Goal: Use online tool/utility

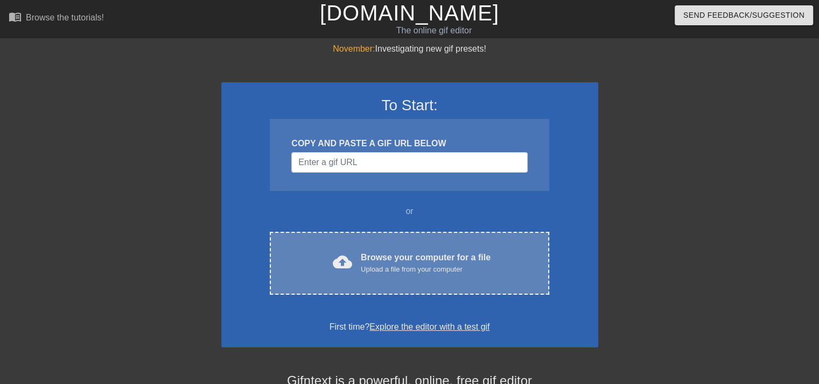
click at [455, 253] on div "Browse your computer for a file Upload a file from your computer" at bounding box center [426, 263] width 130 height 24
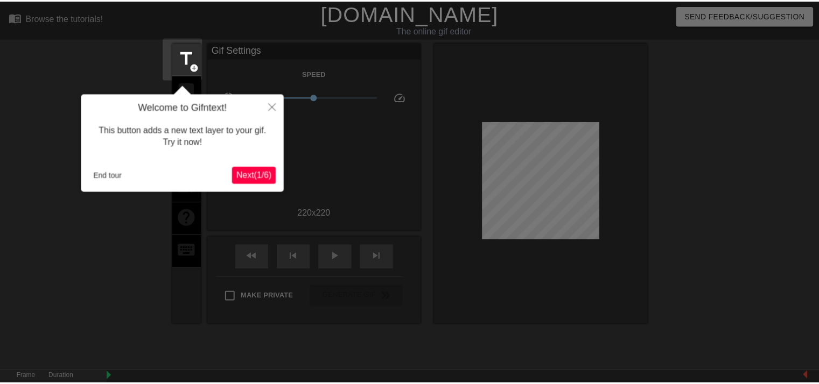
scroll to position [26, 0]
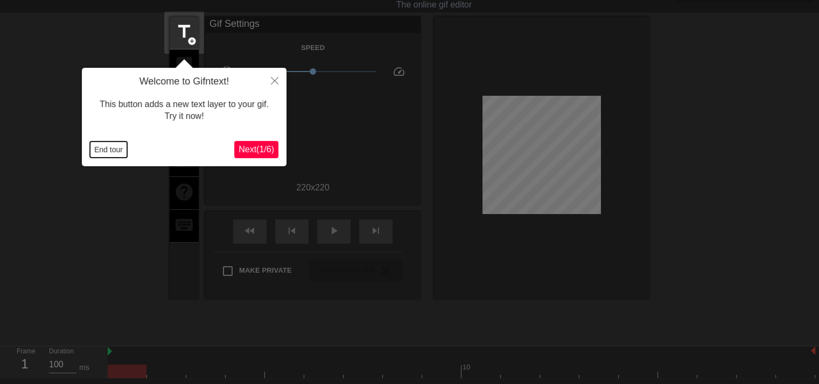
click at [120, 152] on button "End tour" at bounding box center [108, 150] width 37 height 16
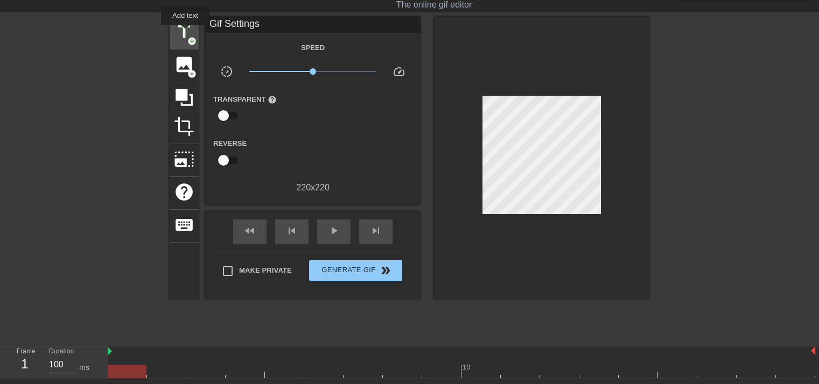
click at [185, 33] on span "title" at bounding box center [184, 32] width 20 height 20
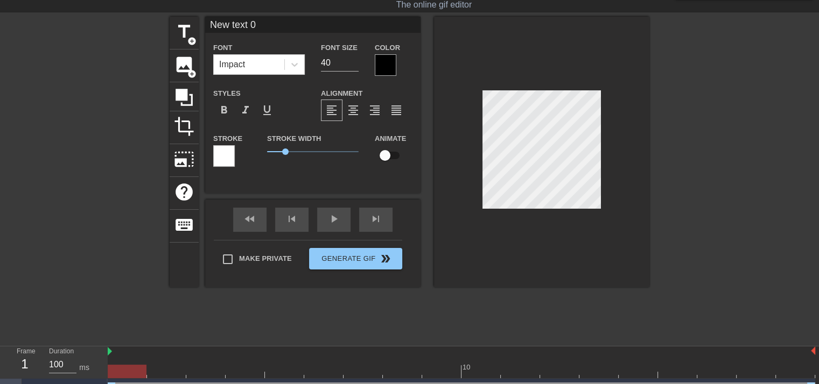
scroll to position [1, 2]
type input "R"
type textarea "R"
type input "Ra"
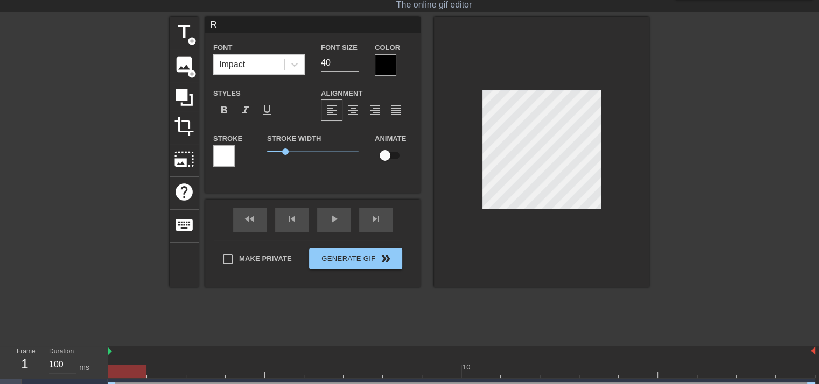
type textarea "Ra"
type input "Rap"
type textarea "Rap"
type input "Rape"
type textarea "Rape"
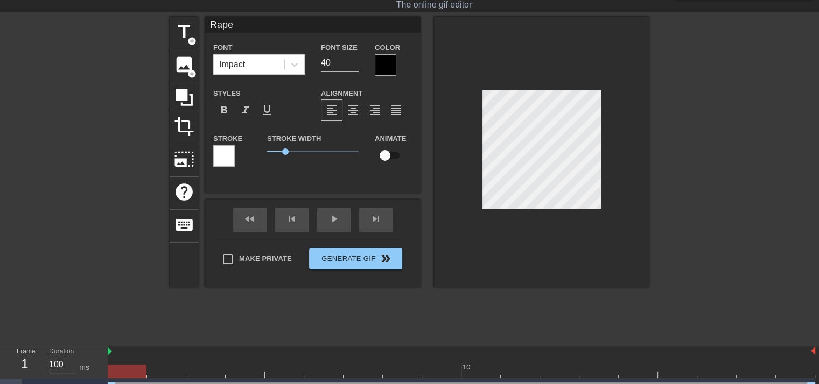
type input "Rape"
type textarea "Rape"
type input "Rape H"
type textarea "Rape H"
type input "Rape He"
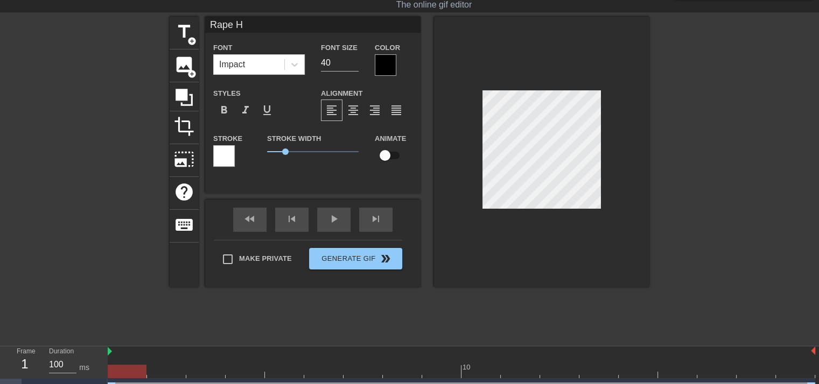
type textarea "Rape He"
type input "Rape Her"
paste textarea "S"
type textarea "Rape Sl"
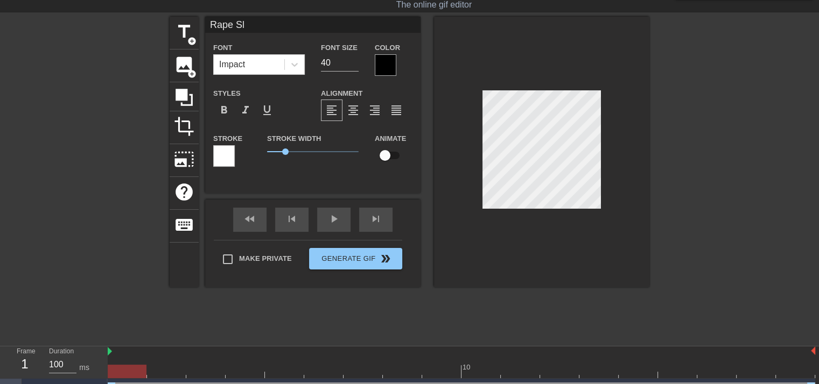
type input "Rape Slu"
type textarea "Rape Slu"
type input "Rape Slut"
type textarea "Rape Slut"
click at [388, 60] on div at bounding box center [386, 65] width 22 height 22
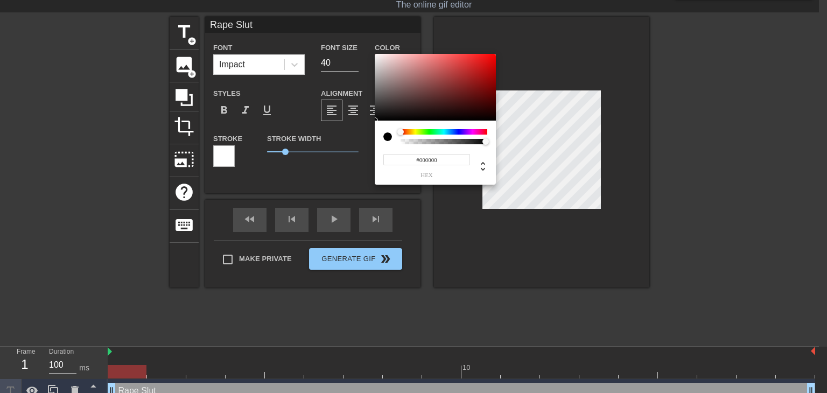
click at [474, 130] on div "#000000 hex" at bounding box center [435, 153] width 121 height 64
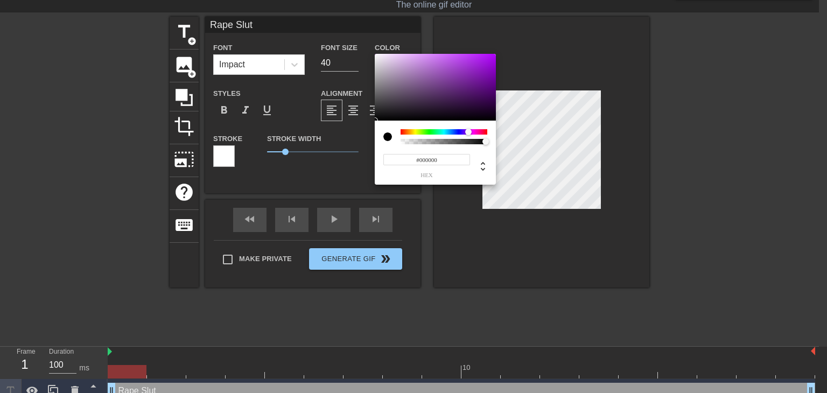
click at [468, 131] on div at bounding box center [443, 131] width 87 height 5
type input "#56007D"
drag, startPoint x: 489, startPoint y: 80, endPoint x: 501, endPoint y: 88, distance: 14.0
click at [501, 88] on div "#56007D hex" at bounding box center [413, 196] width 827 height 393
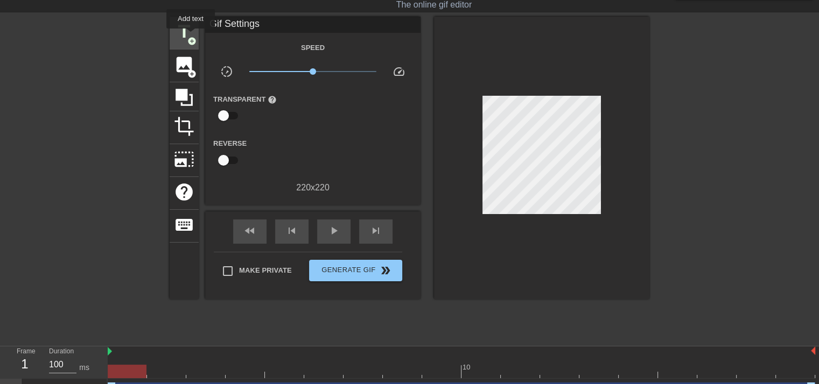
click at [191, 37] on span "add_circle" at bounding box center [191, 41] width 9 height 9
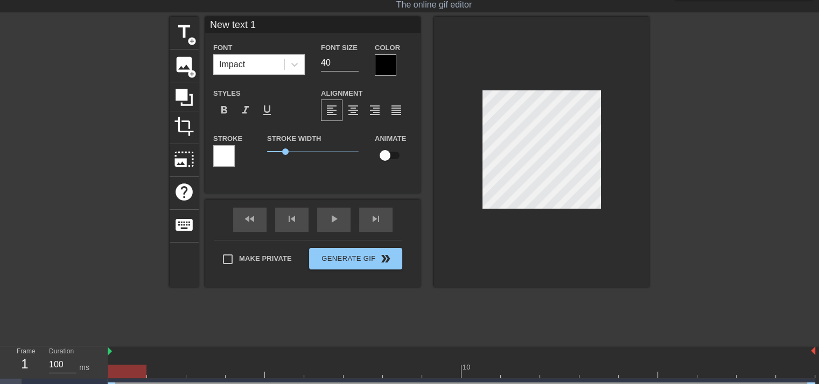
type input "Ne text 1"
type textarea "Ne text 1"
click at [231, 157] on div at bounding box center [224, 156] width 22 height 22
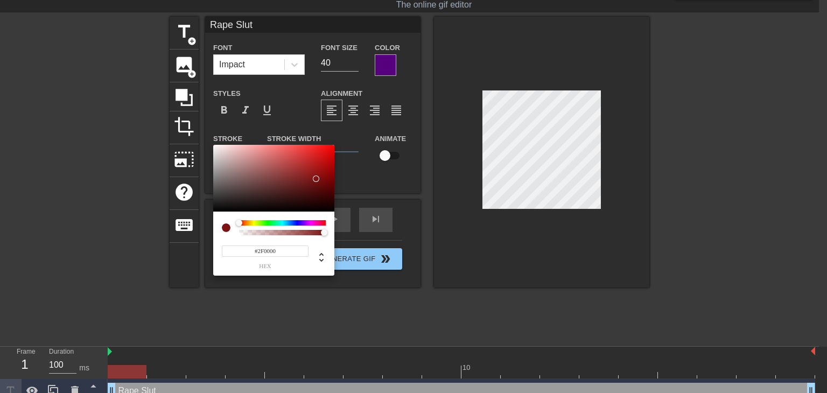
type input "#000000"
drag, startPoint x: 315, startPoint y: 176, endPoint x: 363, endPoint y: 236, distance: 77.3
click at [354, 236] on div "#000000 hex" at bounding box center [413, 196] width 827 height 393
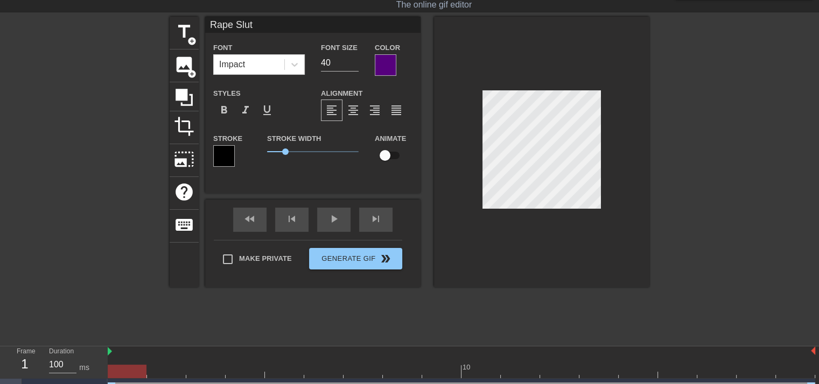
drag, startPoint x: 610, startPoint y: 146, endPoint x: 502, endPoint y: 59, distance: 138.9
click at [502, 59] on div at bounding box center [541, 152] width 215 height 271
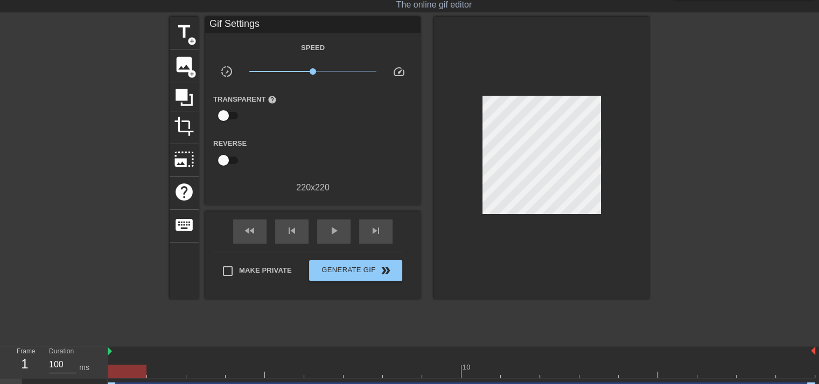
click at [506, 52] on div at bounding box center [541, 158] width 215 height 283
click at [179, 33] on span "title" at bounding box center [184, 32] width 20 height 20
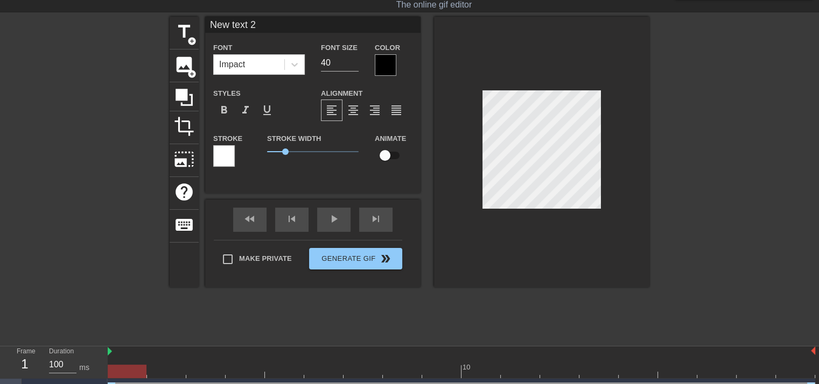
scroll to position [1, 2]
type input "Rape Slut"
type textarea "Rape Slut"
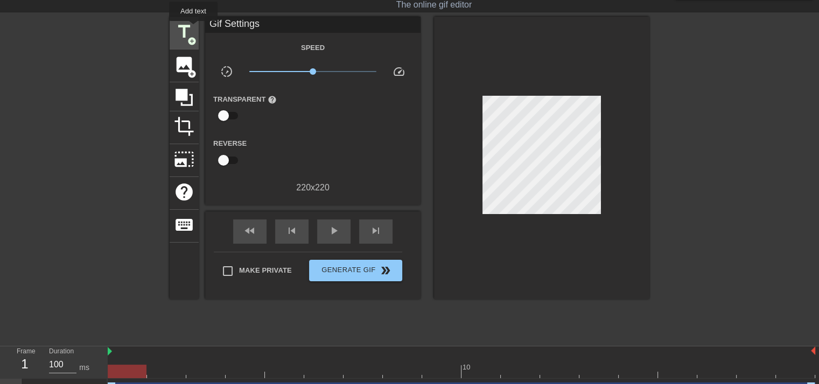
click at [193, 29] on span "title" at bounding box center [184, 32] width 20 height 20
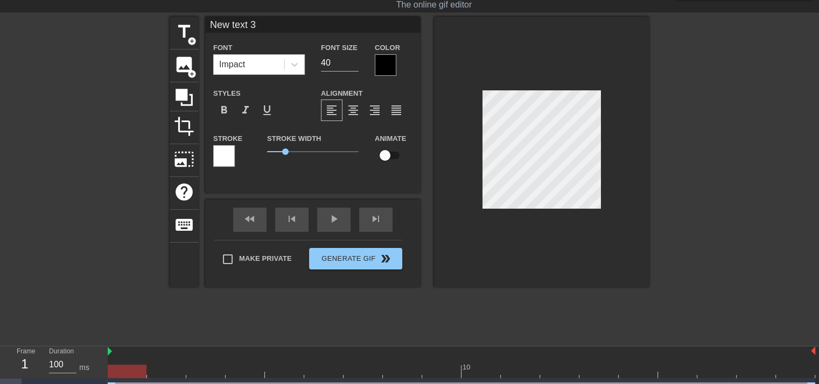
scroll to position [1, 3]
paste textarea "Rape Slut"
type input "Rape Slut"
type textarea "Rape Slut"
click at [631, 147] on div at bounding box center [541, 152] width 215 height 271
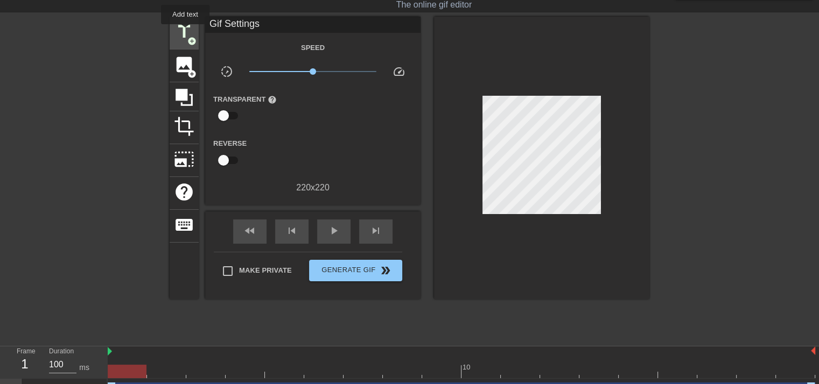
click at [185, 32] on span "title" at bounding box center [184, 32] width 20 height 20
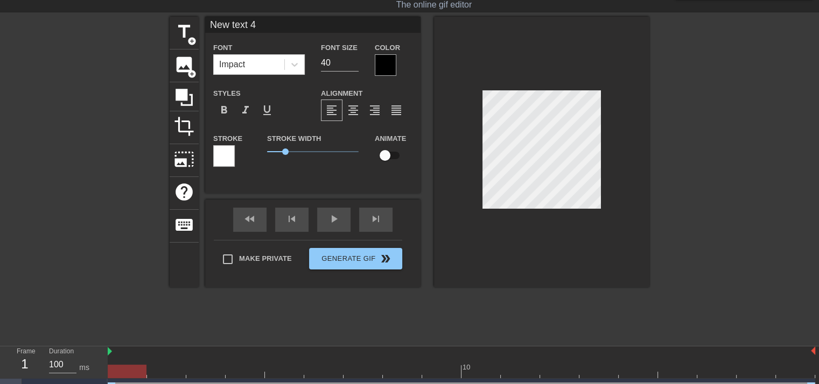
scroll to position [1, 2]
type input "Rape Slut"
type textarea "Rape Slut"
click at [608, 107] on div at bounding box center [541, 152] width 215 height 271
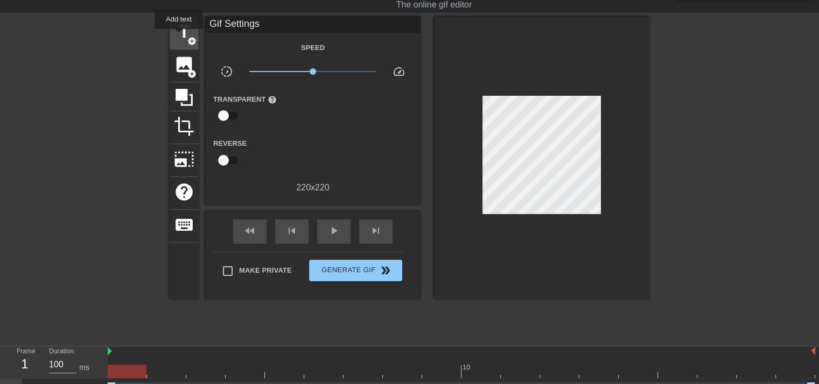
click at [179, 37] on span "title" at bounding box center [184, 32] width 20 height 20
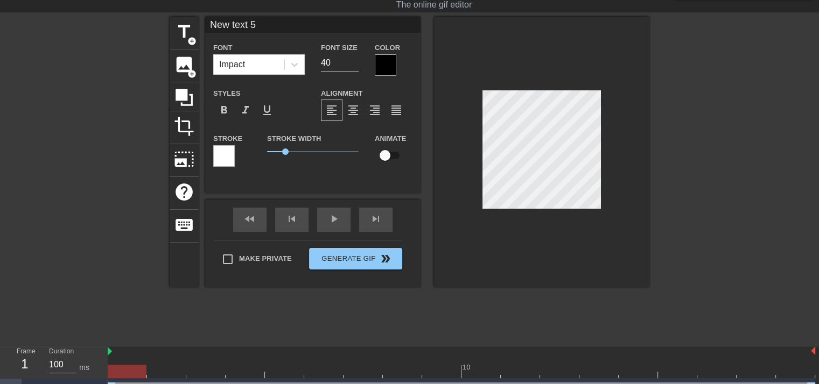
type input "Rape Slut"
type textarea "Rape Slut"
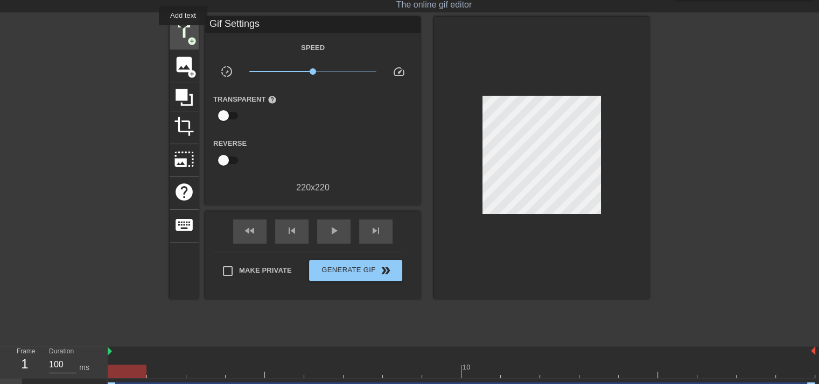
click at [183, 33] on span "title" at bounding box center [184, 32] width 20 height 20
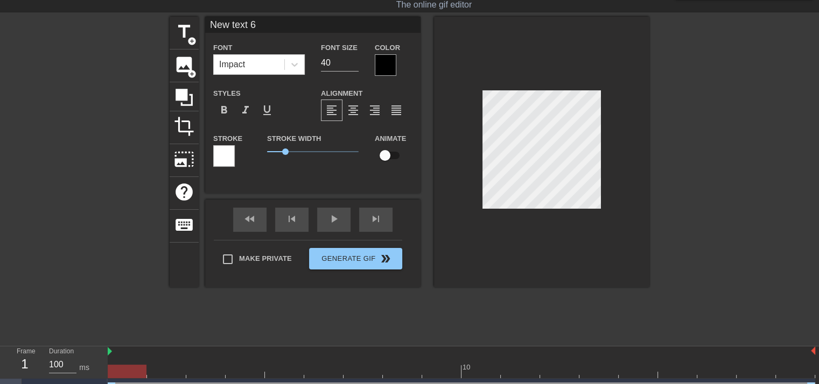
type input "Rape Slut"
type textarea "Rape Slut"
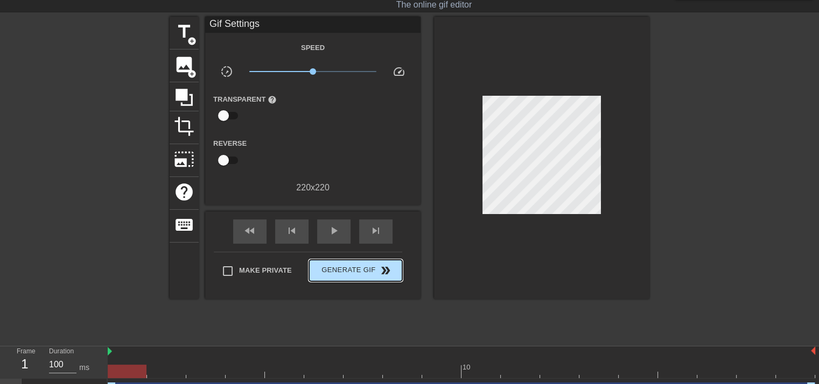
click at [381, 255] on div "Make Private Generate Gif double_arrow" at bounding box center [308, 273] width 188 height 43
click at [362, 272] on span "Generate Gif double_arrow" at bounding box center [355, 270] width 84 height 13
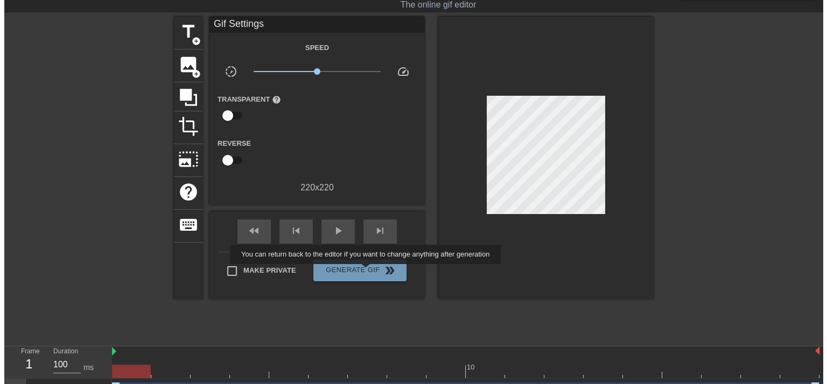
scroll to position [0, 0]
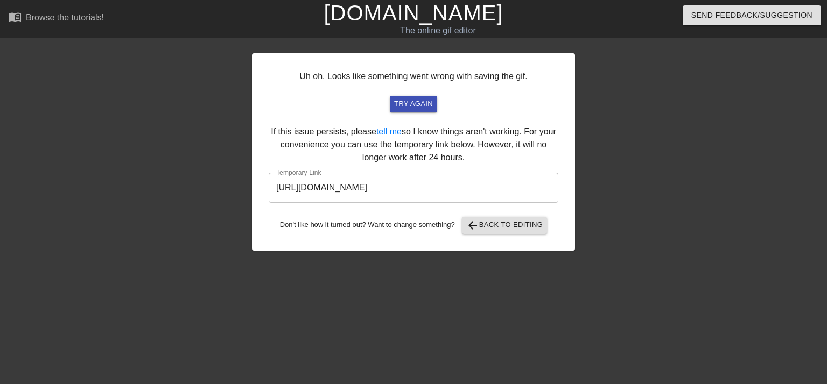
click at [434, 185] on input "[URL][DOMAIN_NAME]" at bounding box center [414, 188] width 290 height 30
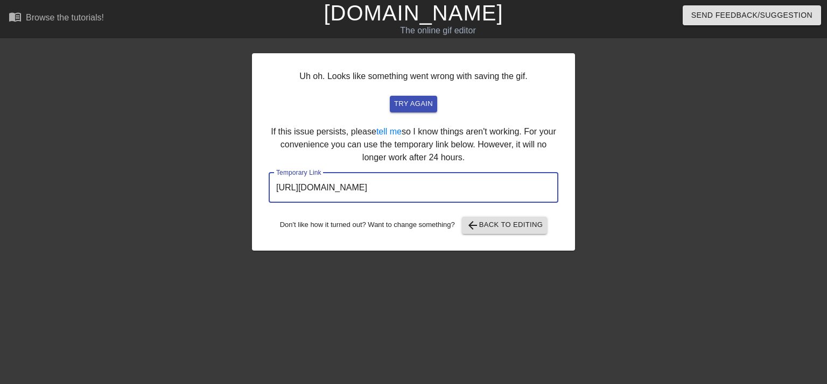
click at [434, 185] on input "[URL][DOMAIN_NAME]" at bounding box center [414, 188] width 290 height 30
